Goal: Transaction & Acquisition: Book appointment/travel/reservation

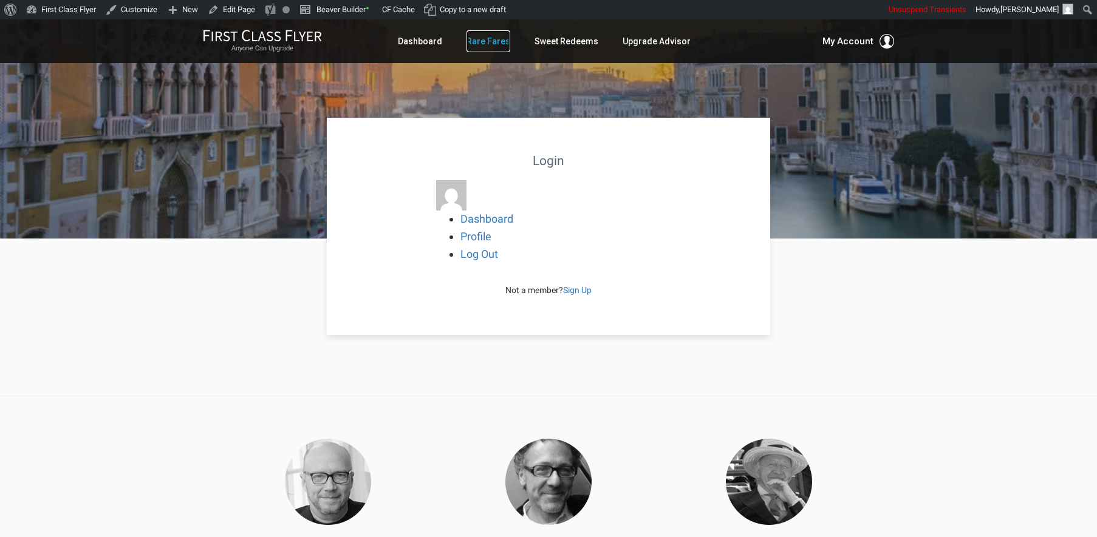
click at [486, 44] on link "Rare Fares" at bounding box center [488, 41] width 44 height 22
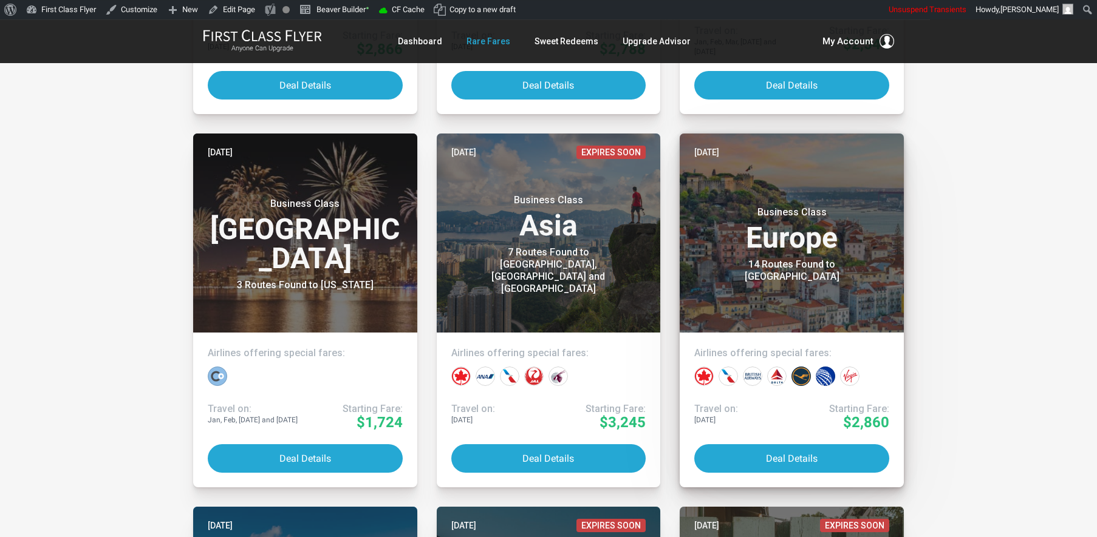
scroll to position [2196, 0]
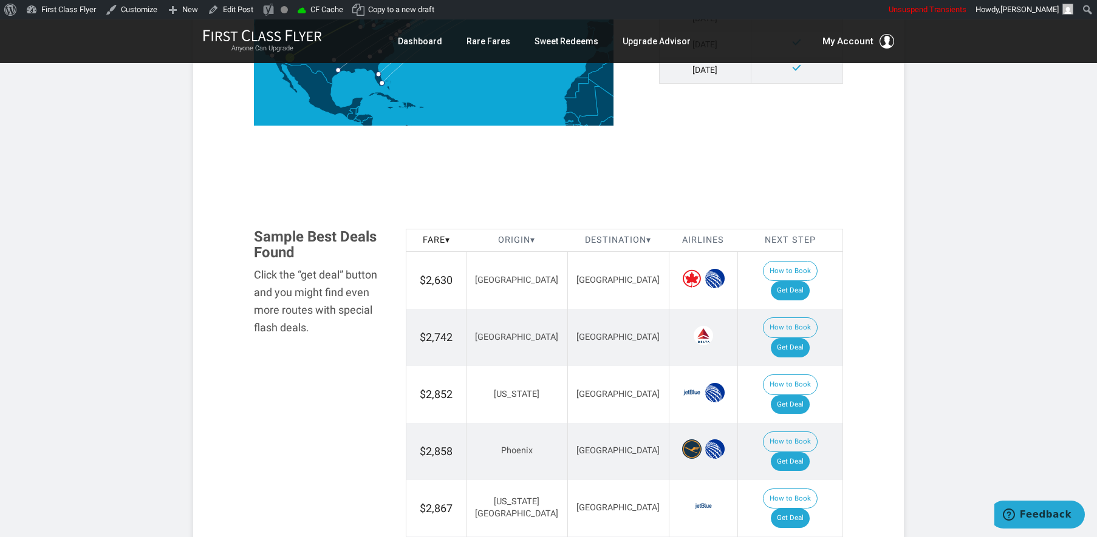
scroll to position [593, 0]
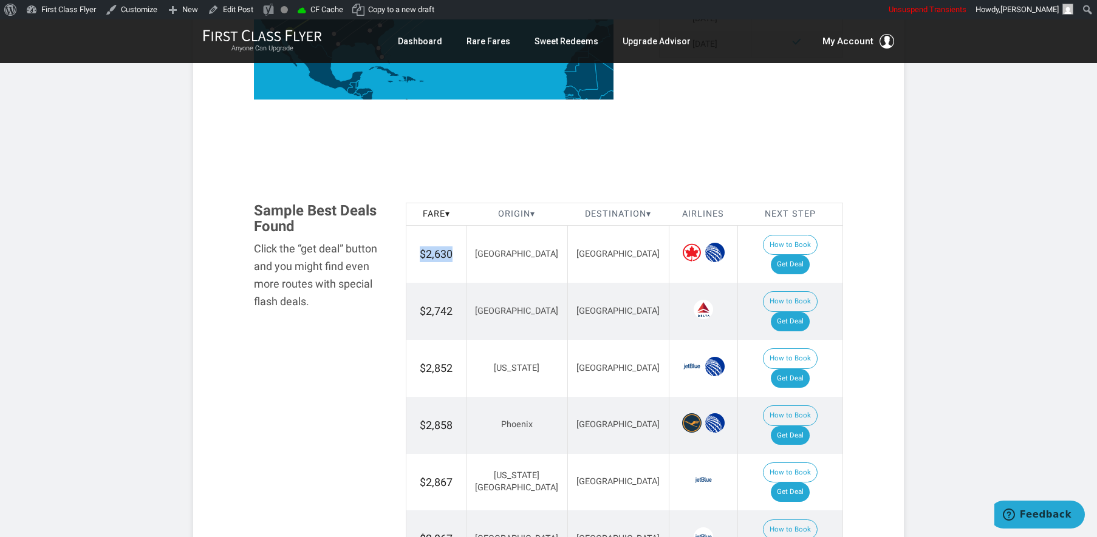
drag, startPoint x: 446, startPoint y: 247, endPoint x: 421, endPoint y: 247, distance: 25.5
click at [421, 247] on td "$2,630" at bounding box center [436, 254] width 60 height 57
copy span "$2,630"
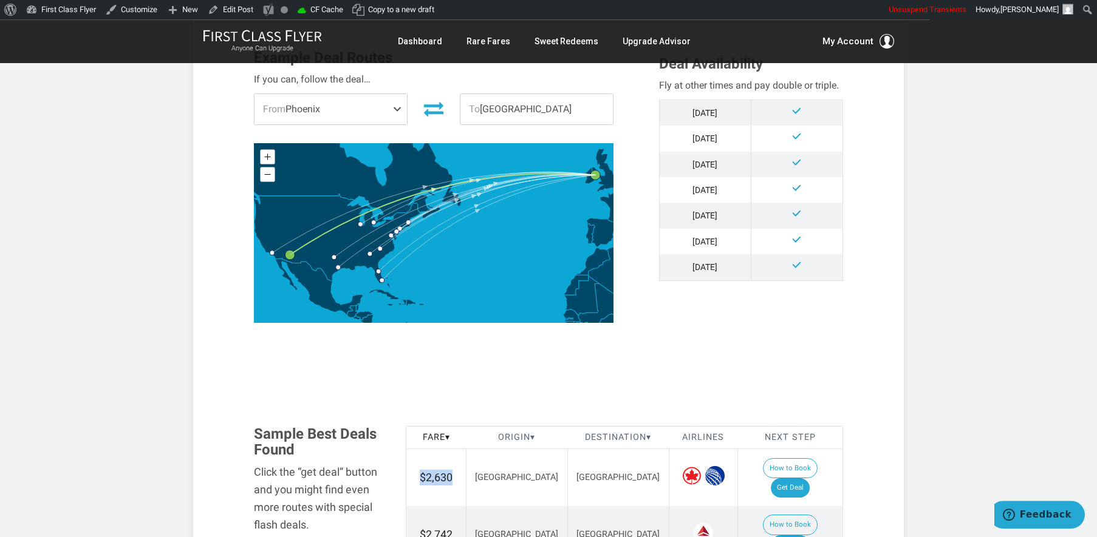
scroll to position [428, 0]
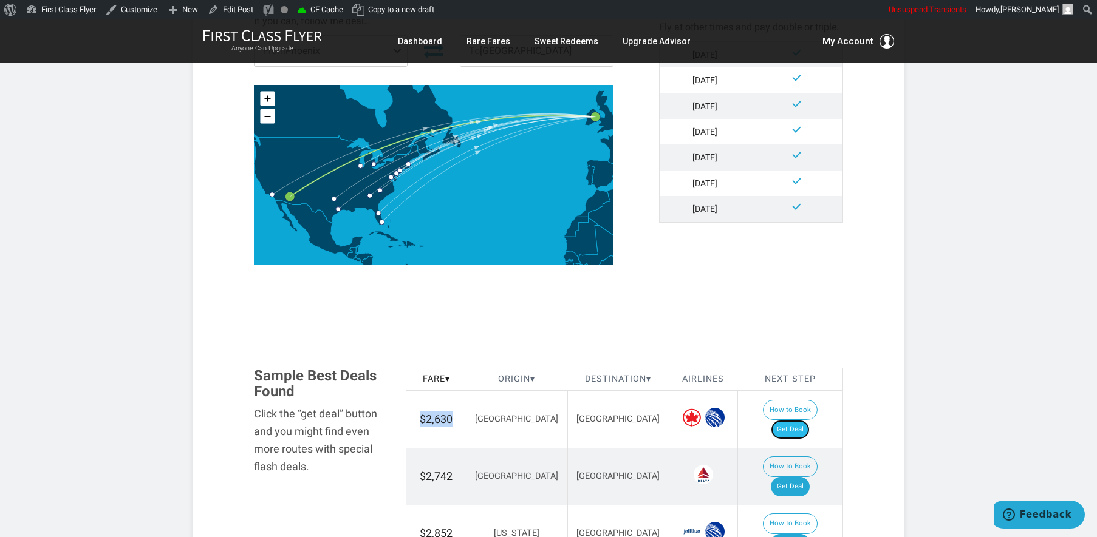
click at [805, 420] on link "Get Deal" at bounding box center [790, 429] width 39 height 19
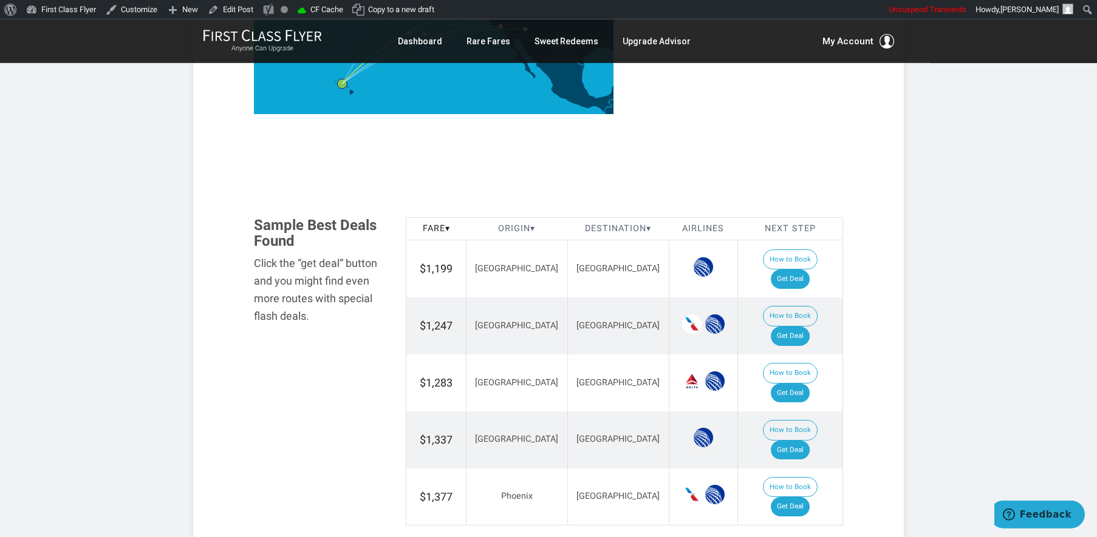
scroll to position [583, 0]
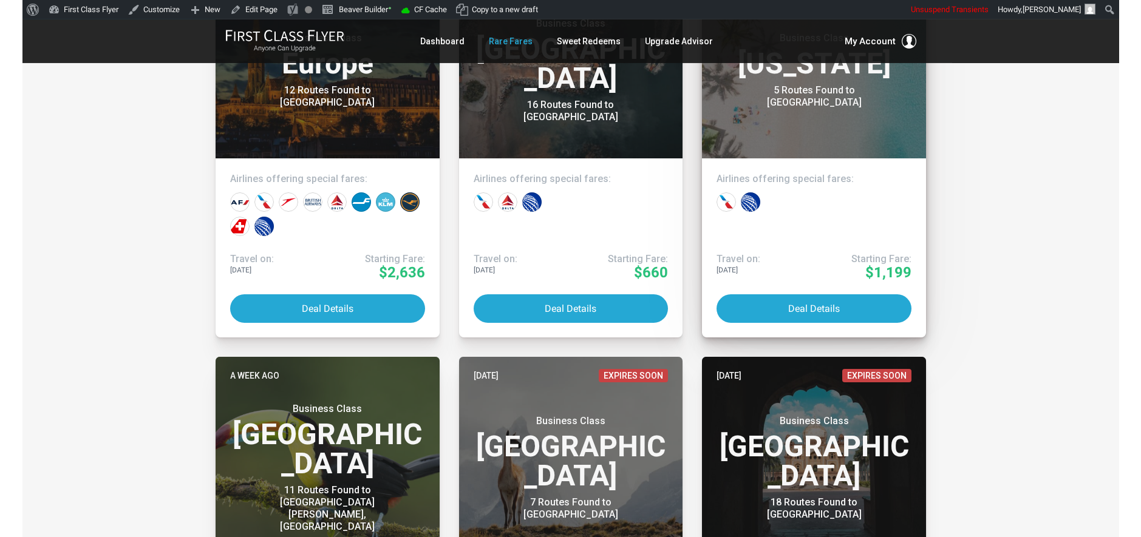
scroll to position [1099, 0]
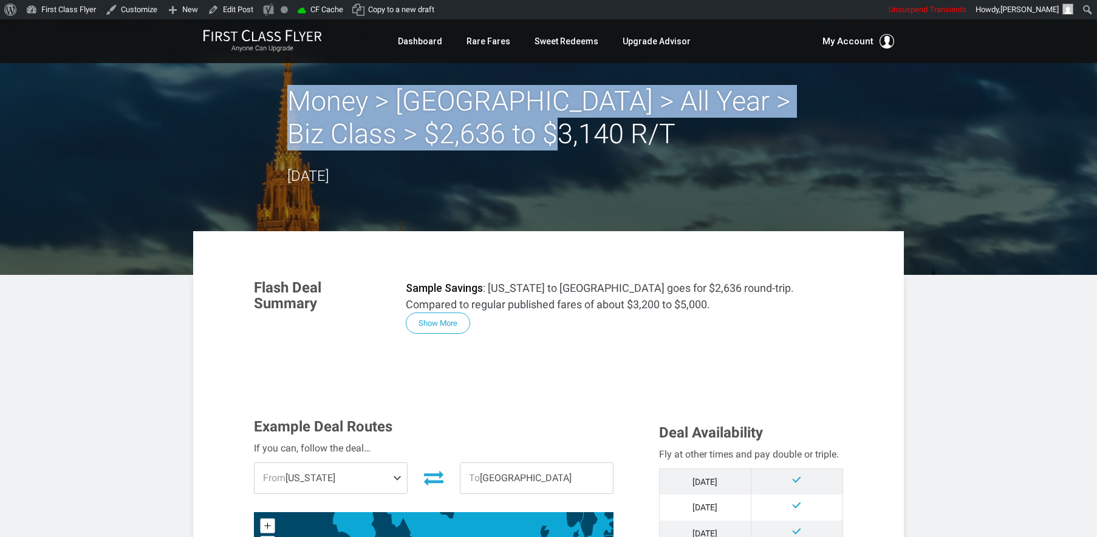
click at [292, 97] on h2 "Money > [GEOGRAPHIC_DATA] > All Year > Biz Class > $2,636 to $3,140 R/T" at bounding box center [548, 118] width 522 height 66
click at [454, 321] on button "Show More" at bounding box center [438, 323] width 64 height 21
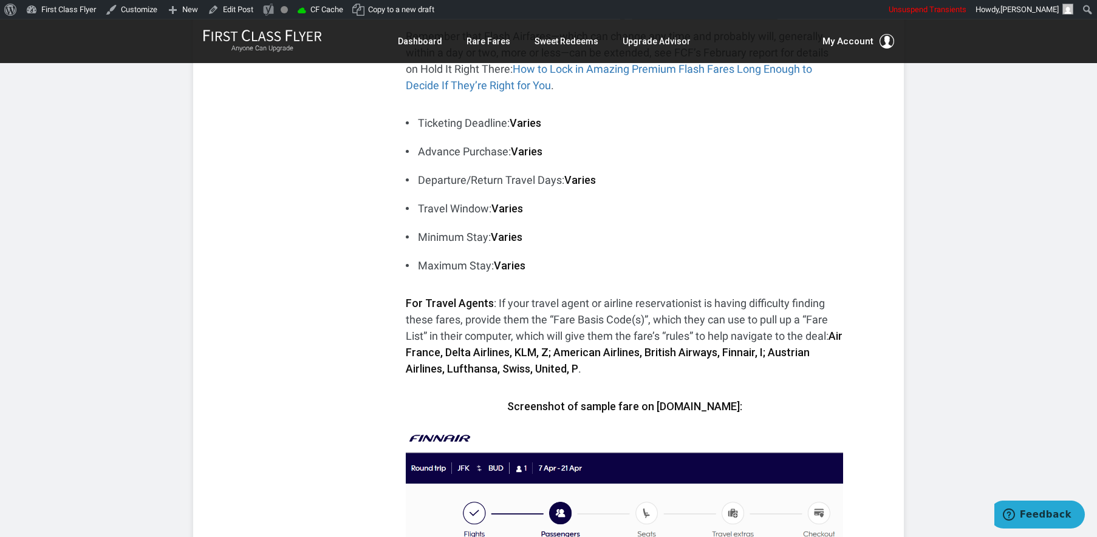
scroll to position [632, 0]
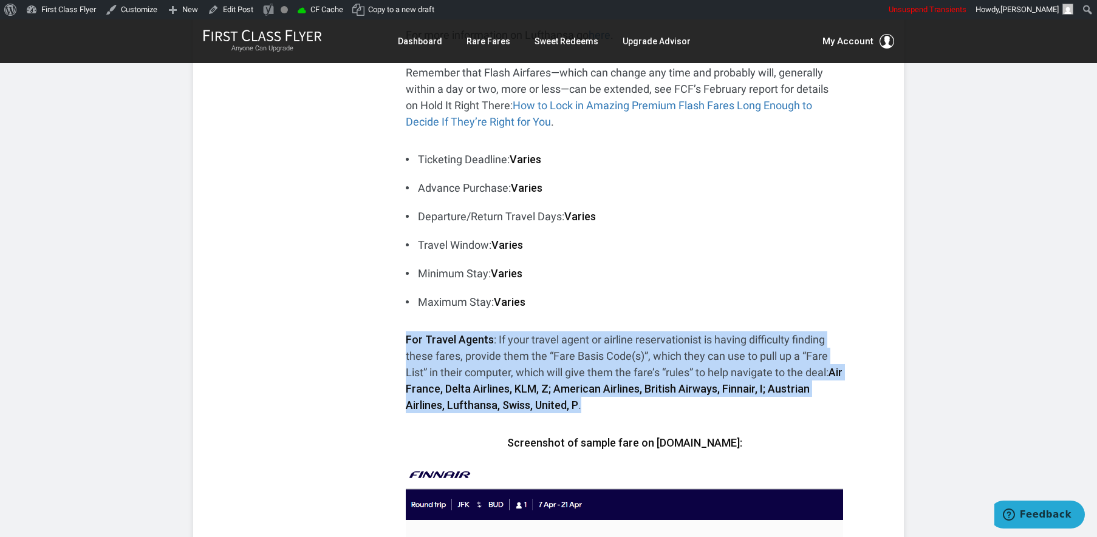
drag, startPoint x: 595, startPoint y: 409, endPoint x: 574, endPoint y: 327, distance: 85.1
click at [574, 327] on div "Sample Savings : New York to Budapest goes for $2,636 round-trip. Compared to r…" at bounding box center [624, 204] width 437 height 1113
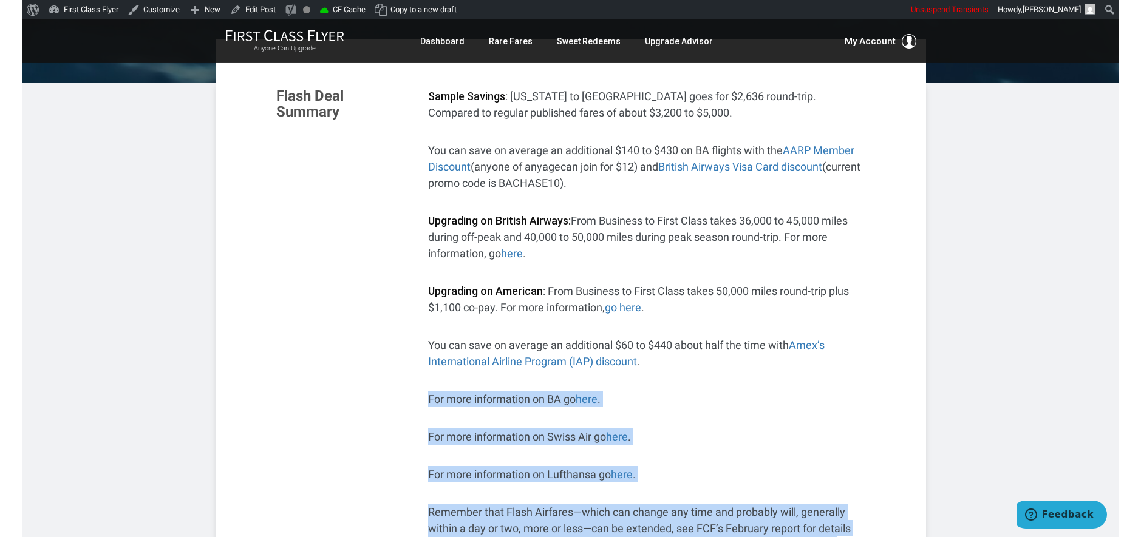
scroll to position [117, 0]
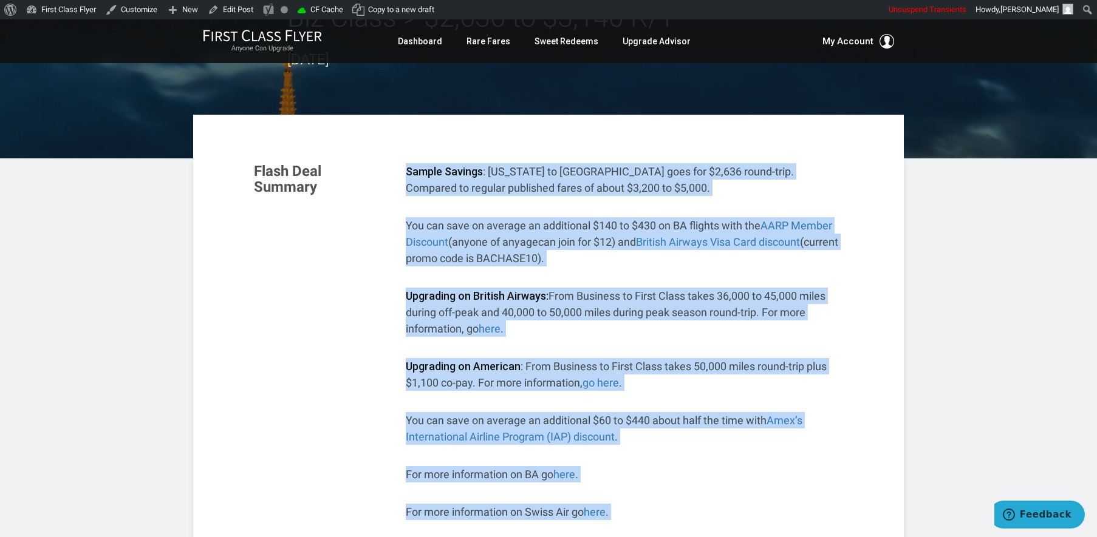
drag, startPoint x: 734, startPoint y: 442, endPoint x: 413, endPoint y: 170, distance: 421.0
copy div "Sample Savings : New York to Budapest goes for $2,636 round-trip. Compared to r…"
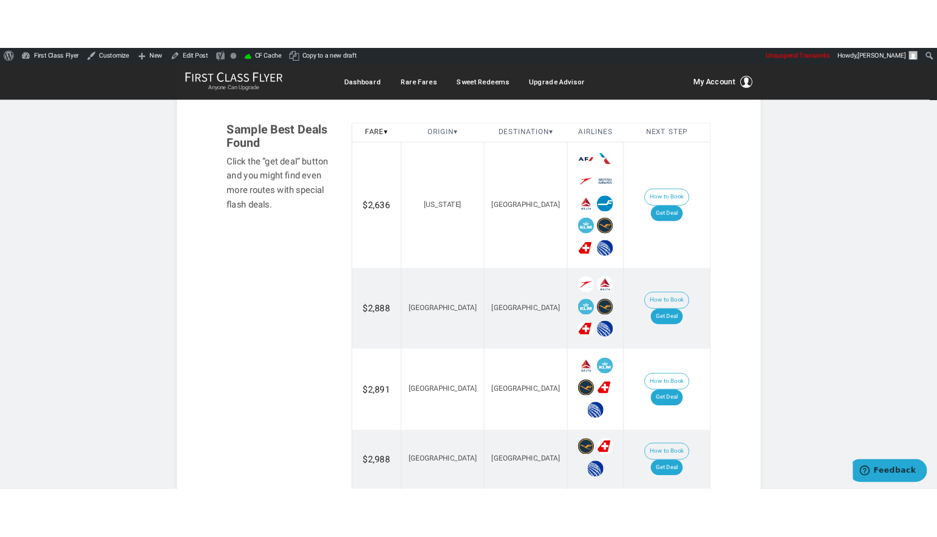
scroll to position [1788, 0]
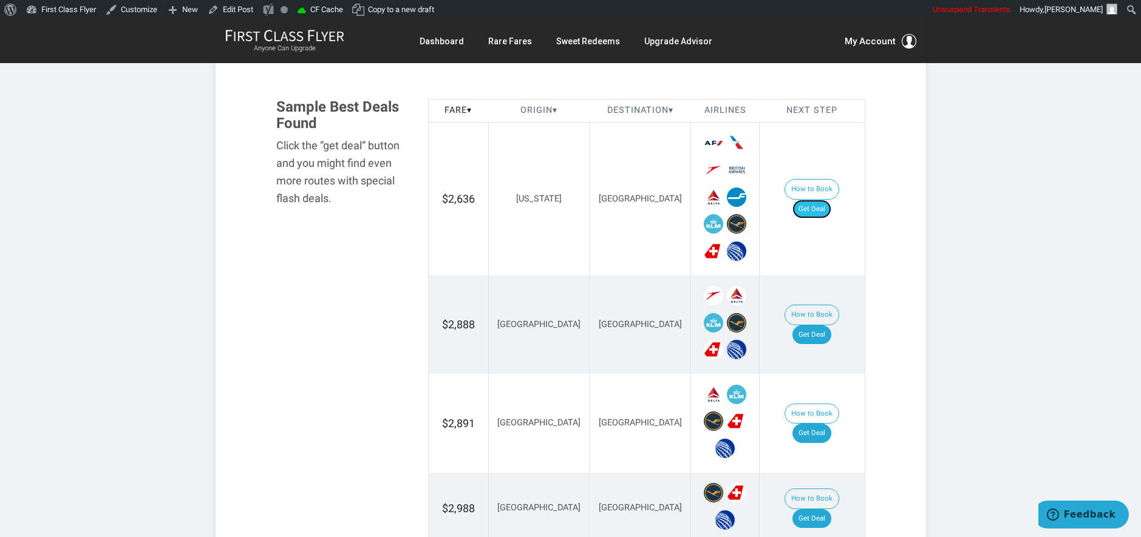
click at [828, 200] on link "Get Deal" at bounding box center [812, 209] width 39 height 19
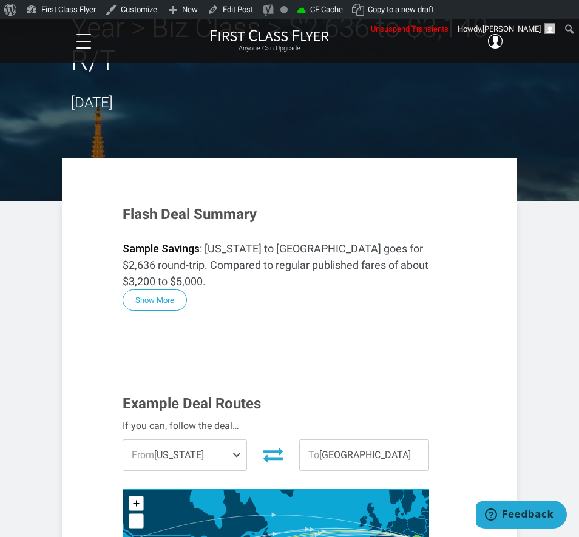
scroll to position [107, 0]
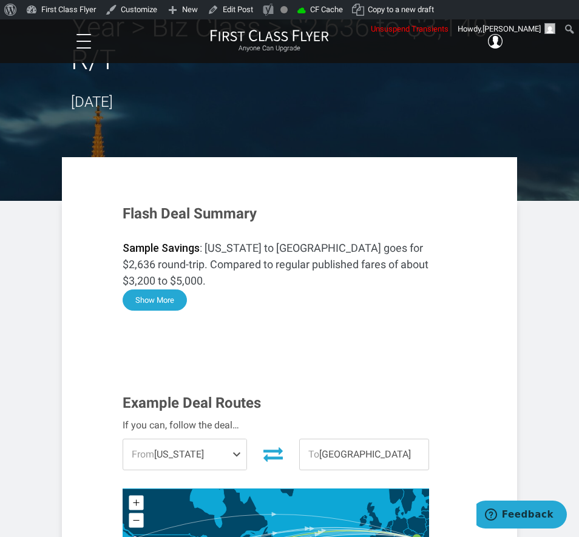
click at [151, 290] on button "Show More" at bounding box center [155, 300] width 64 height 21
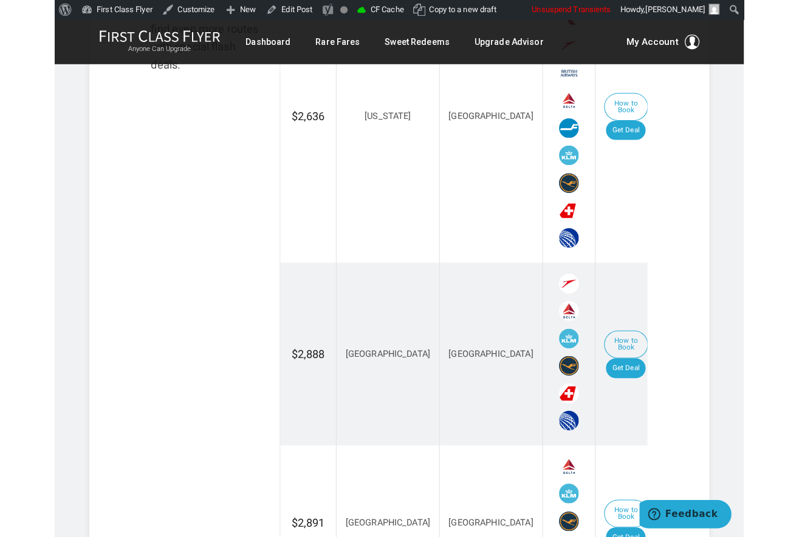
scroll to position [1940, 0]
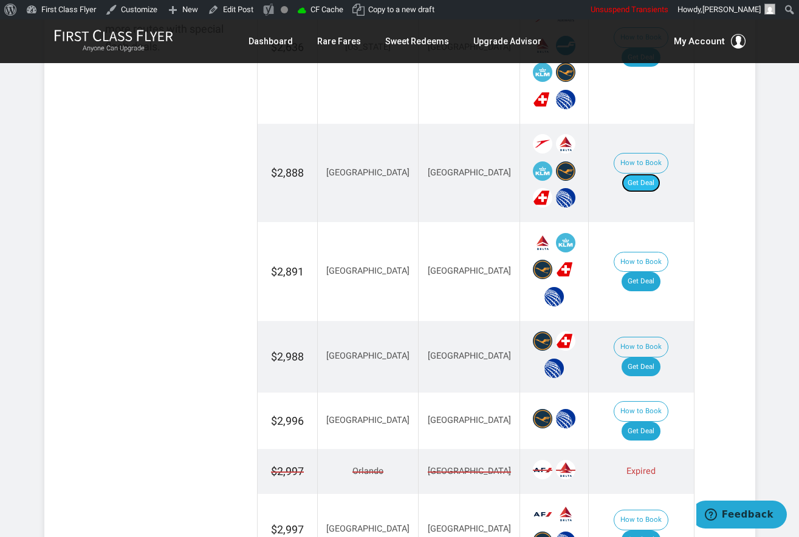
click at [579, 174] on link "Get Deal" at bounding box center [640, 183] width 39 height 19
